Goal: Task Accomplishment & Management: Complete application form

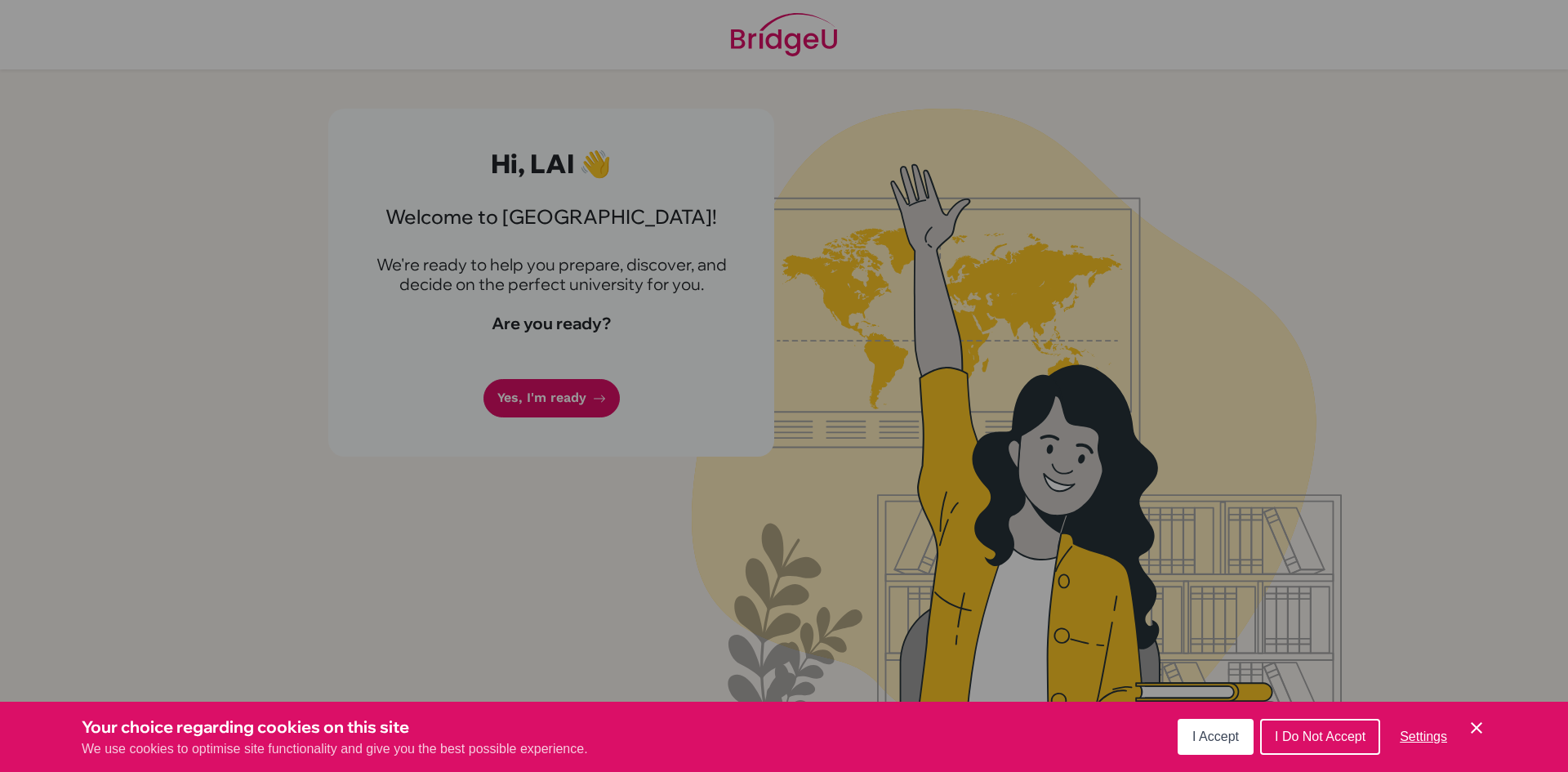
click at [1479, 724] on icon "Cookie Control Close Icon" at bounding box center [1477, 728] width 20 height 20
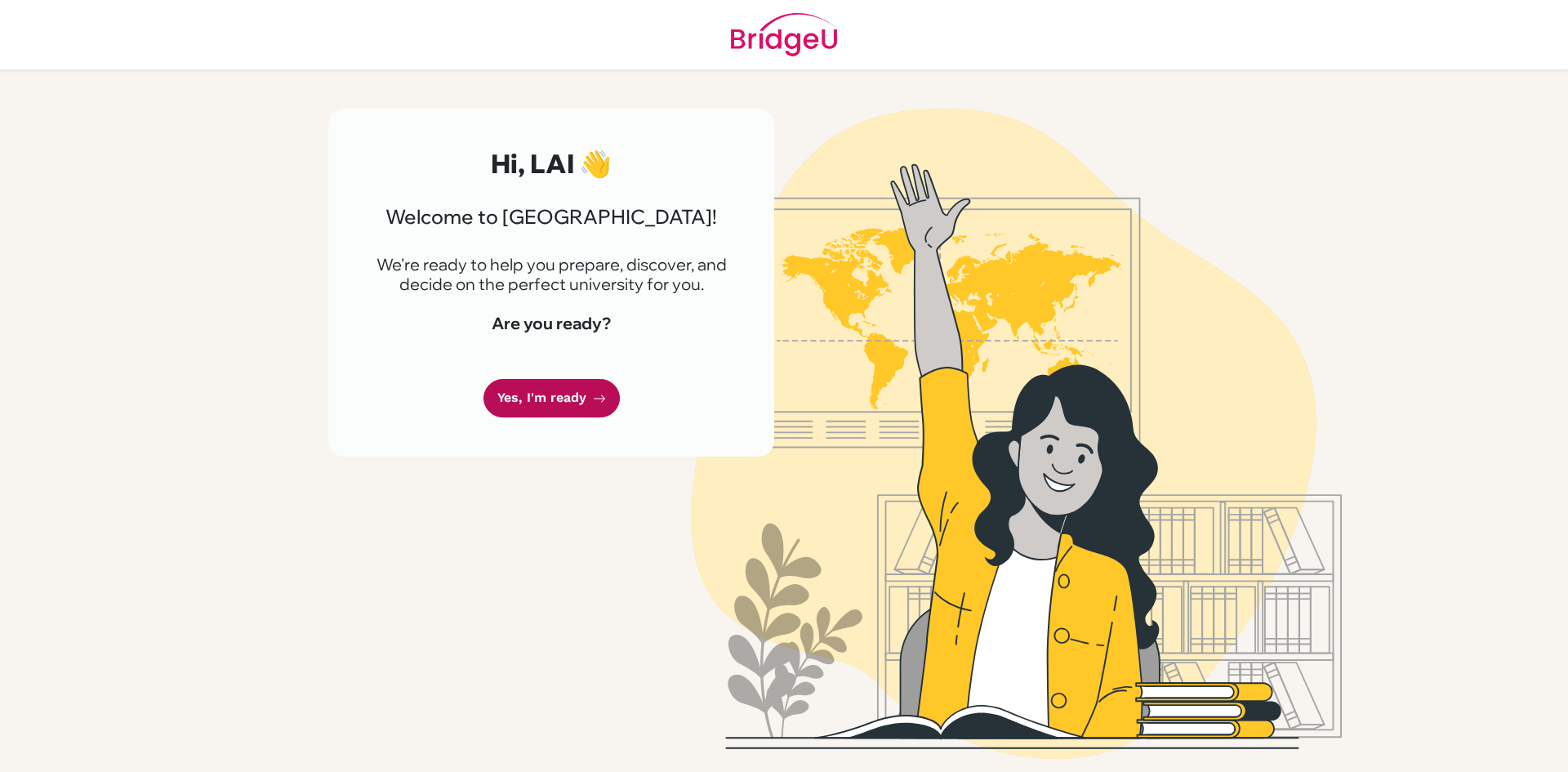
click at [538, 394] on link "Yes, I'm ready" at bounding box center [551, 398] width 137 height 38
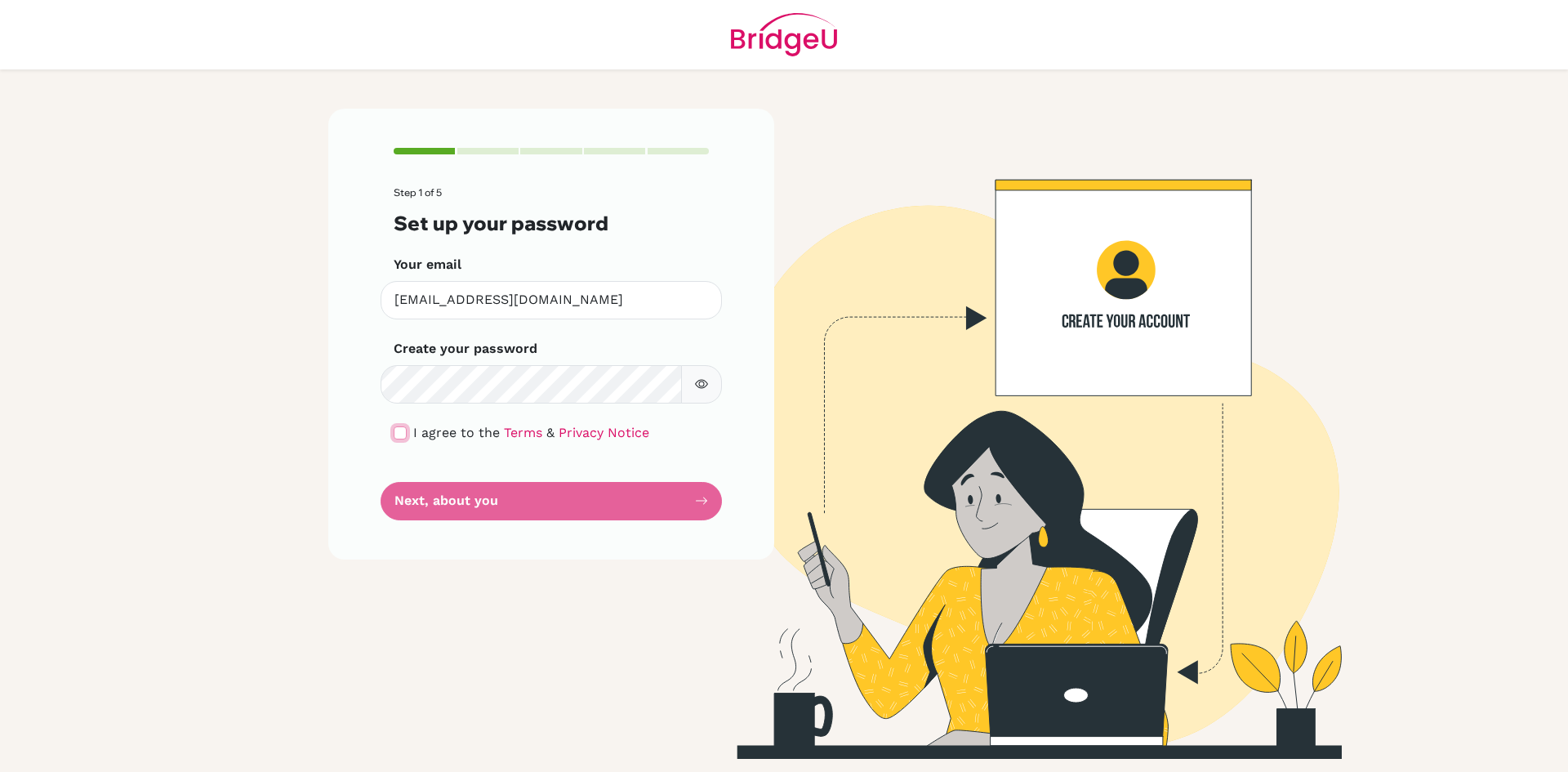
click at [400, 432] on input "checkbox" at bounding box center [400, 433] width 13 height 13
checkbox input "true"
click at [491, 496] on button "Next, about you" at bounding box center [551, 501] width 342 height 38
